Goal: Transaction & Acquisition: Purchase product/service

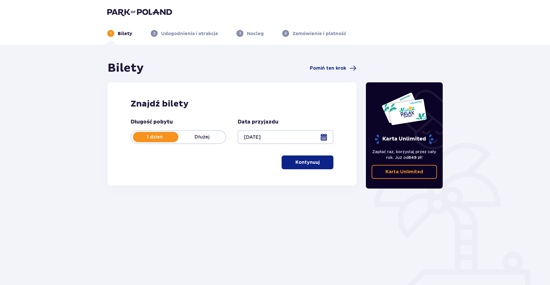
click at [296, 161] on p "Kontynuuj" at bounding box center [307, 162] width 24 height 6
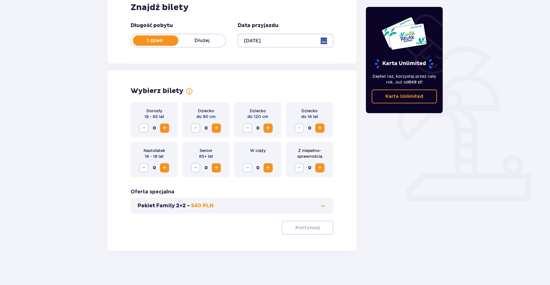
scroll to position [97, 0]
click at [165, 129] on span "Zwiększ" at bounding box center [164, 127] width 7 height 7
click at [246, 206] on button "Pakiet Family 2+2 - 540 PLN" at bounding box center [231, 205] width 189 height 7
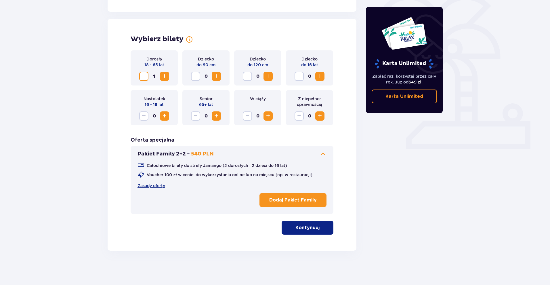
scroll to position [148, 0]
click at [321, 153] on span at bounding box center [322, 153] width 7 height 7
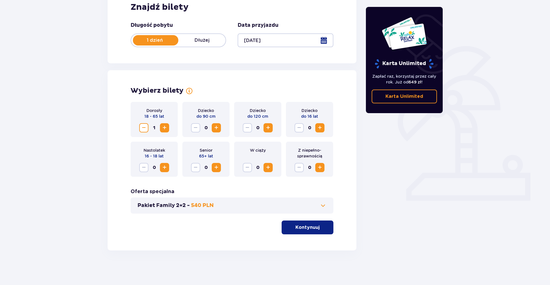
click at [164, 127] on span "Zwiększ" at bounding box center [164, 127] width 7 height 7
click at [142, 129] on span "Zmniejsz" at bounding box center [143, 127] width 7 height 7
click at [288, 224] on button "Kontynuuj" at bounding box center [307, 227] width 52 height 14
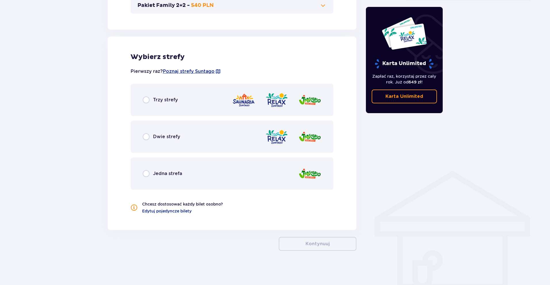
scroll to position [297, 0]
click at [204, 102] on div "Trzy strefy" at bounding box center [232, 99] width 203 height 32
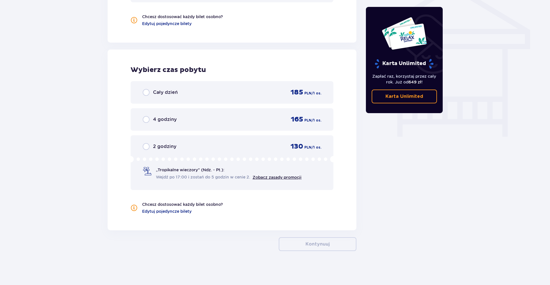
scroll to position [484, 0]
click at [205, 91] on div "Cały dzień 185 PLN / 1 os." at bounding box center [232, 91] width 179 height 9
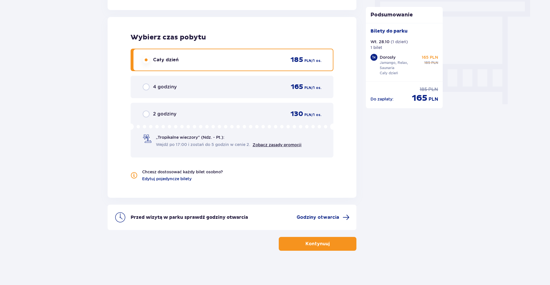
scroll to position [516, 0]
click at [313, 217] on span "Godziny otwarcia" at bounding box center [317, 217] width 43 height 6
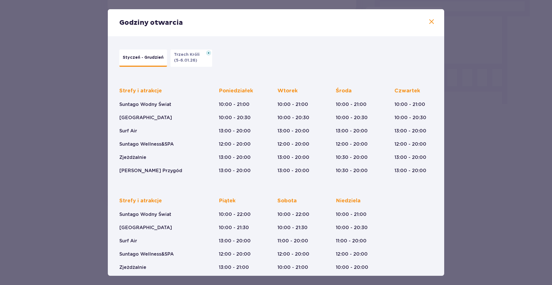
click at [432, 23] on span at bounding box center [431, 21] width 7 height 7
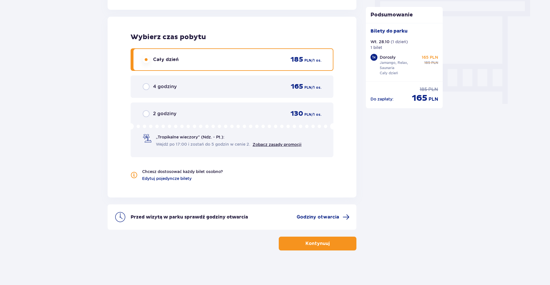
click at [328, 249] on button "Kontynuuj" at bounding box center [318, 243] width 78 height 14
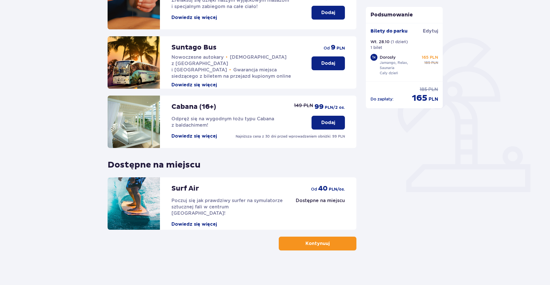
scroll to position [105, 0]
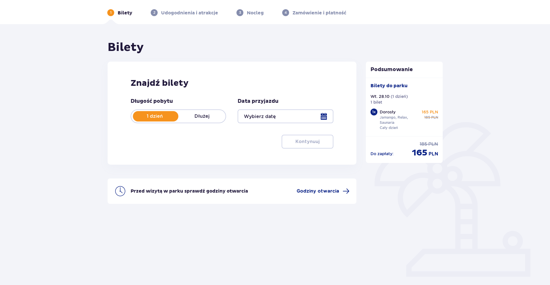
type input "28.10.25"
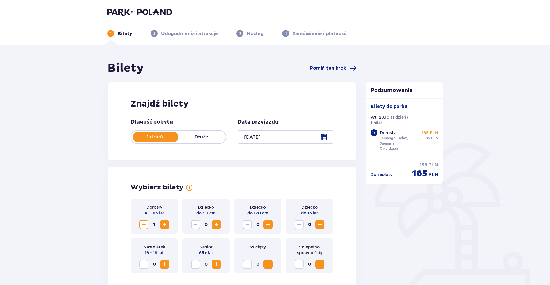
click at [321, 216] on div "Dziecko do 16 lat 0" at bounding box center [309, 215] width 47 height 35
click at [320, 215] on div "Dziecko do 16 lat 0" at bounding box center [309, 215] width 47 height 35
click at [319, 218] on div "Dziecko do 16 lat 0" at bounding box center [309, 215] width 47 height 35
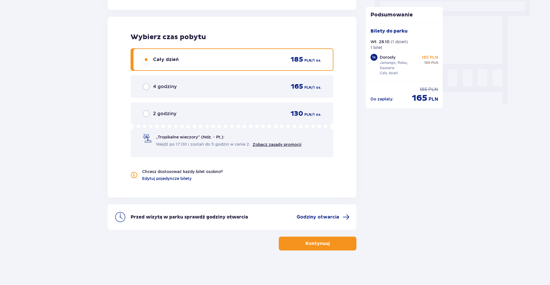
scroll to position [516, 0]
click at [309, 213] on span "Godziny otwarcia" at bounding box center [322, 216] width 53 height 7
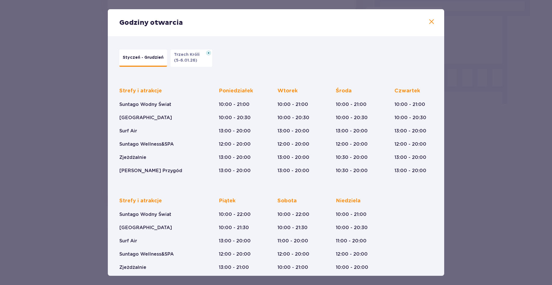
click at [428, 20] on span at bounding box center [431, 21] width 7 height 7
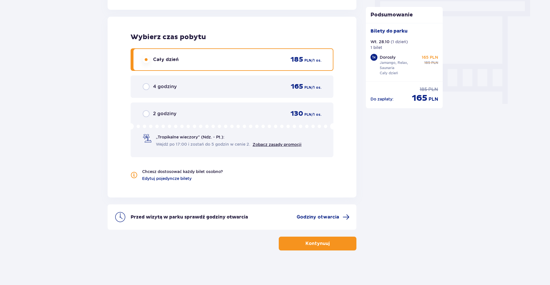
scroll to position [516, 0]
click at [305, 245] on p "Kontynuuj" at bounding box center [317, 243] width 24 height 6
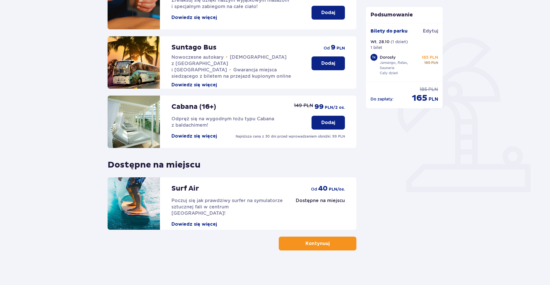
scroll to position [105, 0]
click at [305, 242] on p "Kontynuuj" at bounding box center [317, 243] width 24 height 6
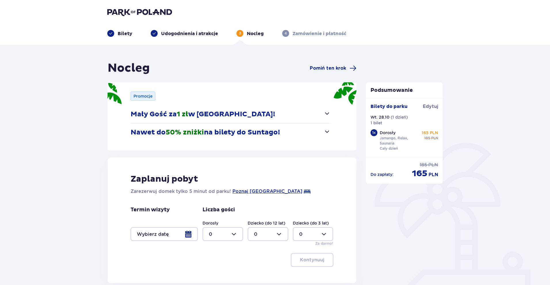
scroll to position [1, 0]
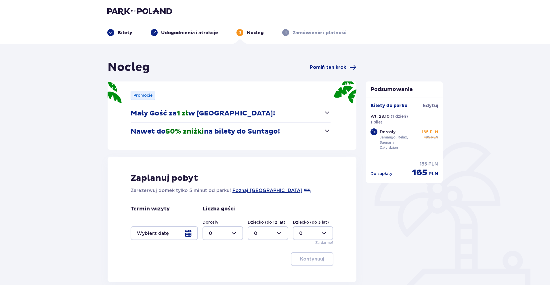
click at [235, 129] on p "Nawet do 50% zniżki na bilety do Suntago!" at bounding box center [205, 131] width 149 height 9
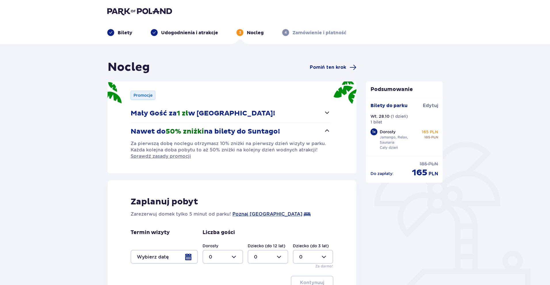
click at [235, 129] on p "Nawet do 50% zniżki na bilety do Suntago!" at bounding box center [205, 131] width 149 height 9
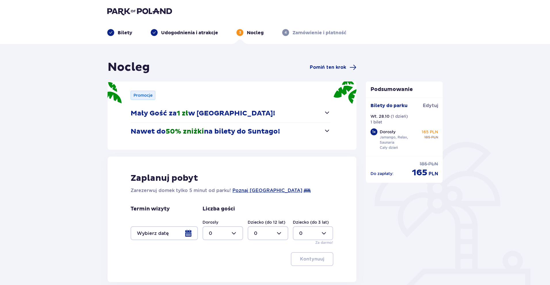
click at [238, 109] on button "Mały Gość za 1 zł w Suntago Village!" at bounding box center [231, 113] width 200 height 18
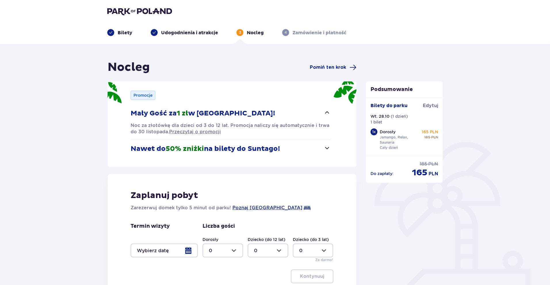
click at [238, 110] on p "Mały Gość za 1 zł w Suntago Village!" at bounding box center [203, 113] width 144 height 9
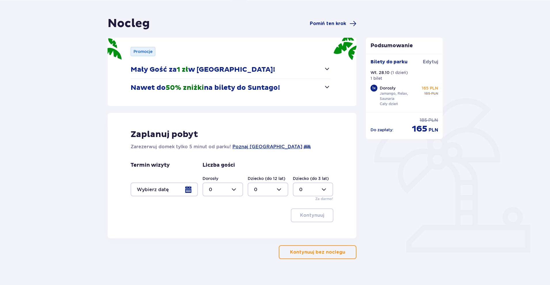
scroll to position [51, 0]
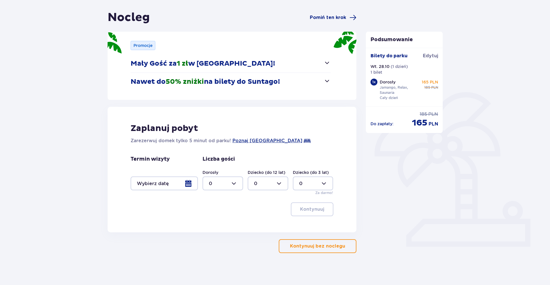
click at [297, 248] on p "Kontynuuj bez noclegu" at bounding box center [317, 246] width 55 height 6
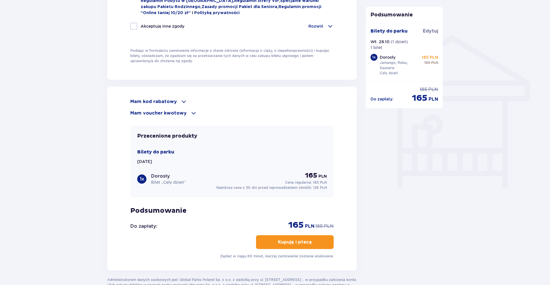
scroll to position [432, 0]
click at [179, 113] on p "Mam voucher kwotowy" at bounding box center [158, 113] width 56 height 6
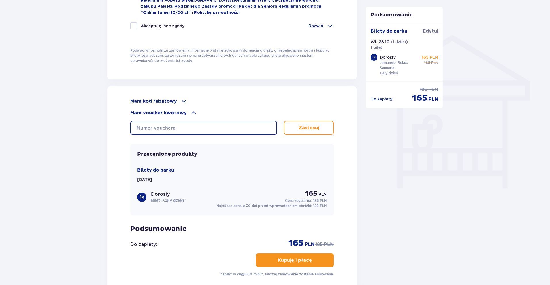
click at [175, 128] on input "text" at bounding box center [203, 128] width 147 height 14
click at [309, 135] on div "Mam kod rabatowy Zastosuj Mam voucher kwotowy STUDENT30 Zastosuj Przecenione pr…" at bounding box center [231, 187] width 203 height 179
click at [312, 123] on button "Zastosuj" at bounding box center [309, 128] width 50 height 14
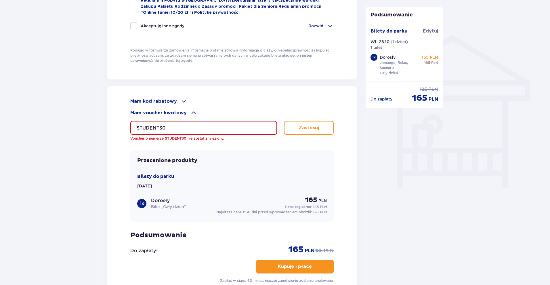
click at [228, 125] on input "STUDENT30" at bounding box center [203, 128] width 147 height 14
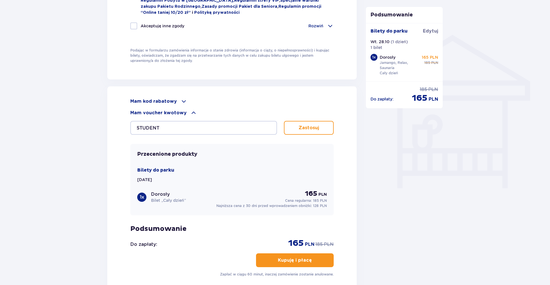
click at [315, 123] on button "Zastosuj" at bounding box center [309, 128] width 50 height 14
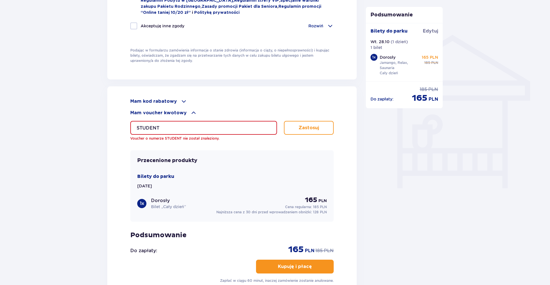
click at [217, 129] on input "STUDENT" at bounding box center [203, 128] width 147 height 14
click at [210, 127] on input "STUDENT" at bounding box center [203, 128] width 147 height 14
paste input "student30"
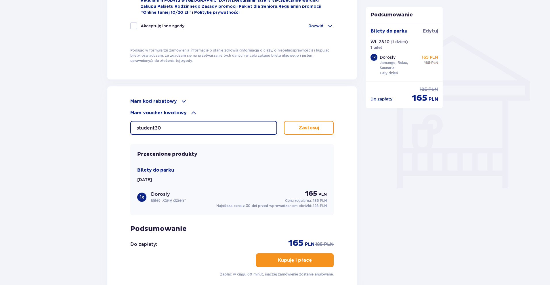
type input "student30"
click at [317, 127] on p "Zastosuj" at bounding box center [308, 128] width 20 height 6
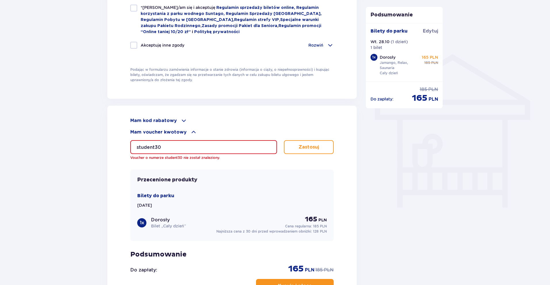
scroll to position [365, 0]
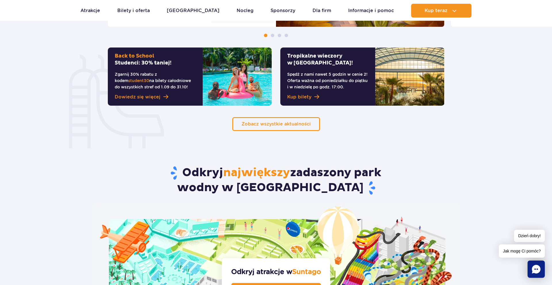
scroll to position [421, 0]
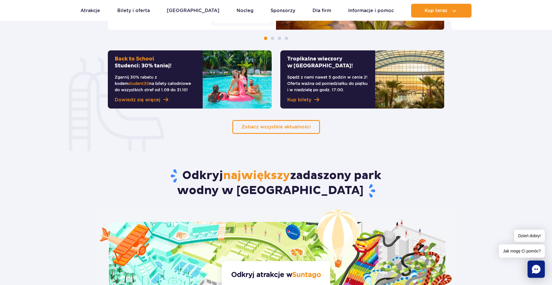
click at [149, 81] on span "student30" at bounding box center [138, 83] width 21 height 5
copy span "student30"
click at [163, 76] on p "Zgarnij 30% rabatu z kodem student30 na bilety całodniowe do wszystkich stref o…" at bounding box center [155, 83] width 81 height 19
click at [160, 100] on link "Dowiedz się więcej" at bounding box center [155, 99] width 81 height 7
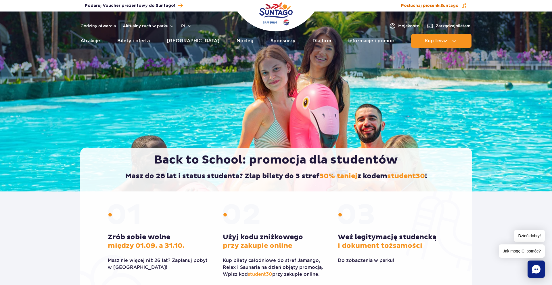
click at [441, 6] on span "Posłuchaj piosenki Suntago" at bounding box center [430, 6] width 58 height 6
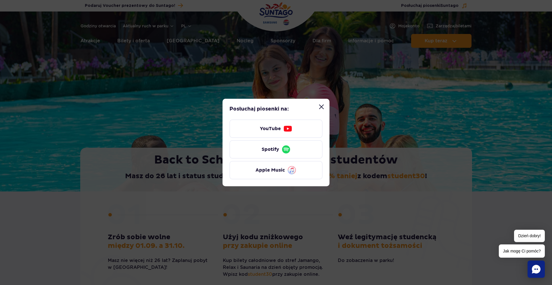
click at [325, 107] on button "Zamknij modal “Posłuchaj piosenki Suntago”" at bounding box center [322, 107] width 12 height 12
